Goal: Transaction & Acquisition: Purchase product/service

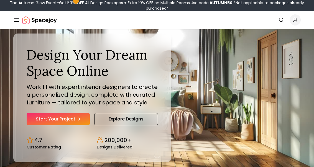
click at [44, 125] on link "Start Your Project" at bounding box center [58, 119] width 63 height 12
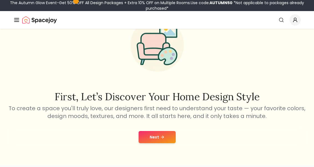
scroll to position [45, 0]
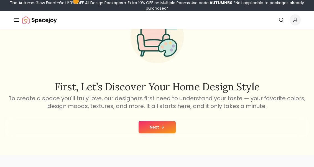
click at [167, 122] on button "Next" at bounding box center [157, 127] width 37 height 12
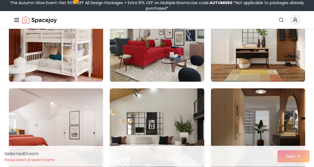
scroll to position [757, 0]
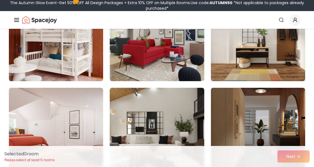
click at [43, 44] on img at bounding box center [56, 37] width 94 height 89
click at [40, 49] on img at bounding box center [56, 37] width 94 height 89
click at [47, 48] on img at bounding box center [56, 37] width 94 height 89
click at [309, 167] on div "Selected 1 room Please select at least 5 rooms Next" at bounding box center [157, 156] width 314 height 21
click at [305, 167] on div "Selected 1 room Please select at least 5 rooms Next" at bounding box center [157, 156] width 314 height 21
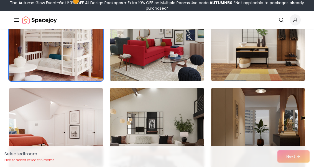
click at [39, 45] on img at bounding box center [56, 37] width 94 height 89
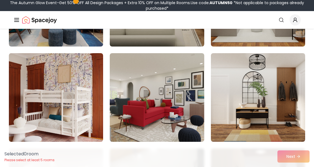
scroll to position [695, 0]
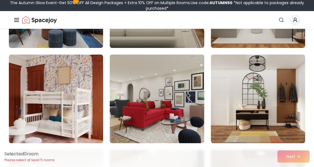
click at [45, 71] on img at bounding box center [56, 99] width 94 height 89
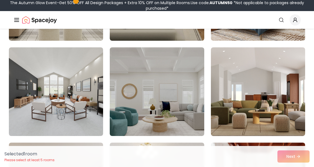
scroll to position [0, 0]
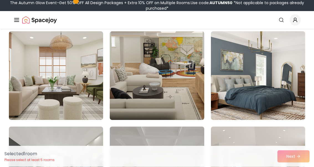
click at [267, 74] on img at bounding box center [258, 76] width 94 height 89
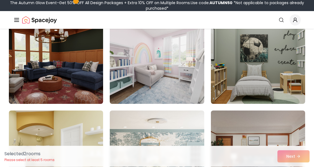
scroll to position [1211, 0]
click at [187, 86] on img at bounding box center [157, 59] width 94 height 89
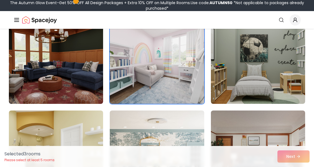
click at [259, 82] on img at bounding box center [258, 59] width 94 height 89
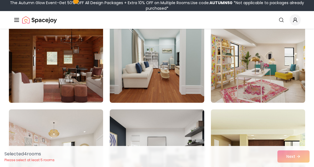
click at [276, 92] on img at bounding box center [258, 58] width 94 height 89
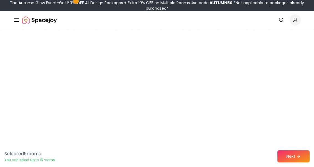
scroll to position [2799, 0]
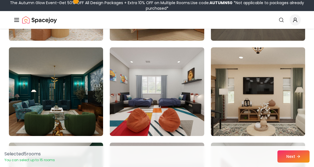
click at [188, 107] on img at bounding box center [157, 91] width 94 height 89
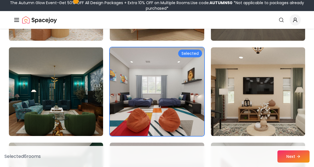
click at [292, 163] on button "Next" at bounding box center [293, 156] width 32 height 12
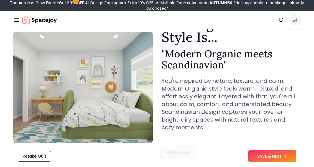
scroll to position [37, 0]
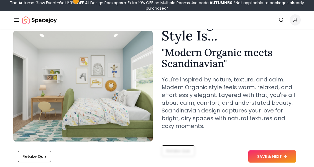
click at [141, 99] on img at bounding box center [82, 86] width 139 height 111
click at [142, 94] on img at bounding box center [82, 86] width 139 height 111
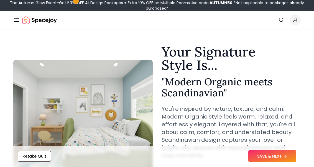
scroll to position [0, 0]
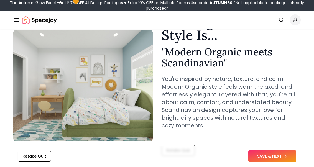
click at [281, 163] on button "SAVE & NEXT" at bounding box center [272, 156] width 48 height 12
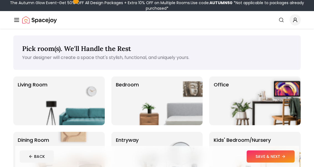
scroll to position [16, 0]
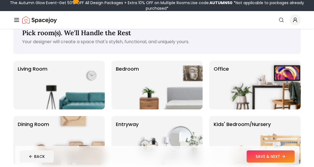
click at [187, 81] on img at bounding box center [167, 85] width 71 height 49
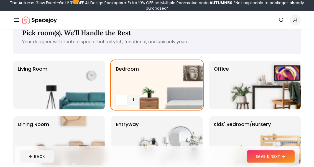
click at [278, 160] on button "SAVE & NEXT" at bounding box center [271, 156] width 48 height 12
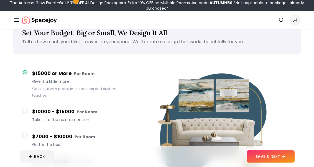
click at [275, 162] on button "SAVE & NEXT" at bounding box center [271, 156] width 48 height 12
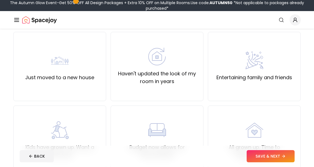
scroll to position [45, 0]
click at [93, 71] on div "Just moved to a new house" at bounding box center [59, 67] width 69 height 30
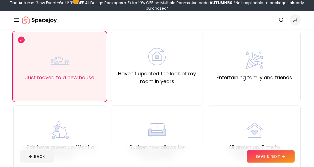
click at [285, 163] on button "SAVE & NEXT" at bounding box center [271, 156] width 48 height 12
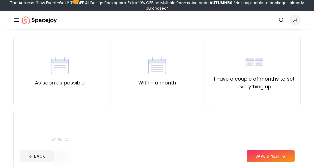
scroll to position [39, 0]
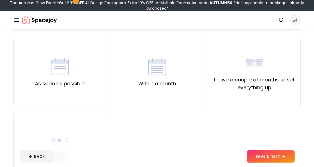
click at [95, 78] on div "As soon as possible" at bounding box center [59, 72] width 93 height 69
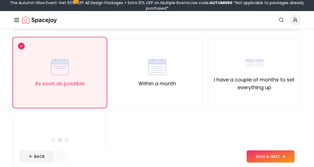
click at [276, 163] on button "SAVE & NEXT" at bounding box center [271, 156] width 48 height 12
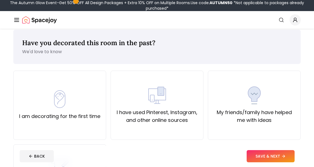
scroll to position [6, 0]
click at [96, 123] on div "I am decorating for the first time" at bounding box center [59, 105] width 93 height 69
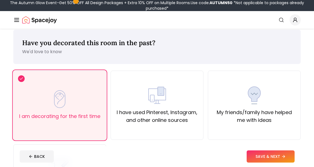
click at [269, 163] on button "SAVE & NEXT" at bounding box center [271, 156] width 48 height 12
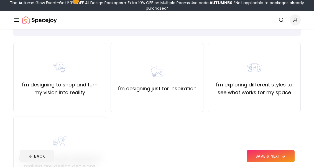
scroll to position [34, 0]
click at [236, 111] on div "I'm exploring different styles to see what works for my space" at bounding box center [254, 77] width 93 height 69
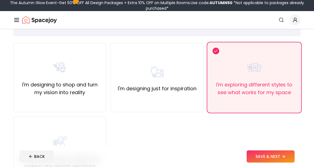
click at [270, 163] on button "SAVE & NEXT" at bounding box center [271, 156] width 48 height 12
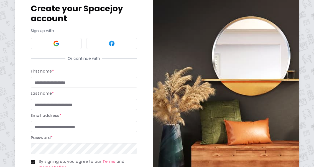
scroll to position [28, 0]
click at [51, 44] on button at bounding box center [56, 43] width 51 height 11
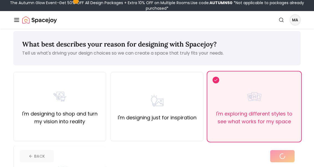
scroll to position [6, 0]
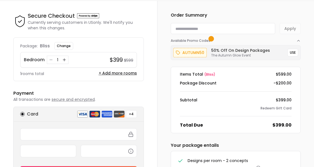
scroll to position [17, 0]
click at [47, 63] on div "1" at bounding box center [58, 60] width 22 height 8
